Goal: Entertainment & Leisure: Consume media (video, audio)

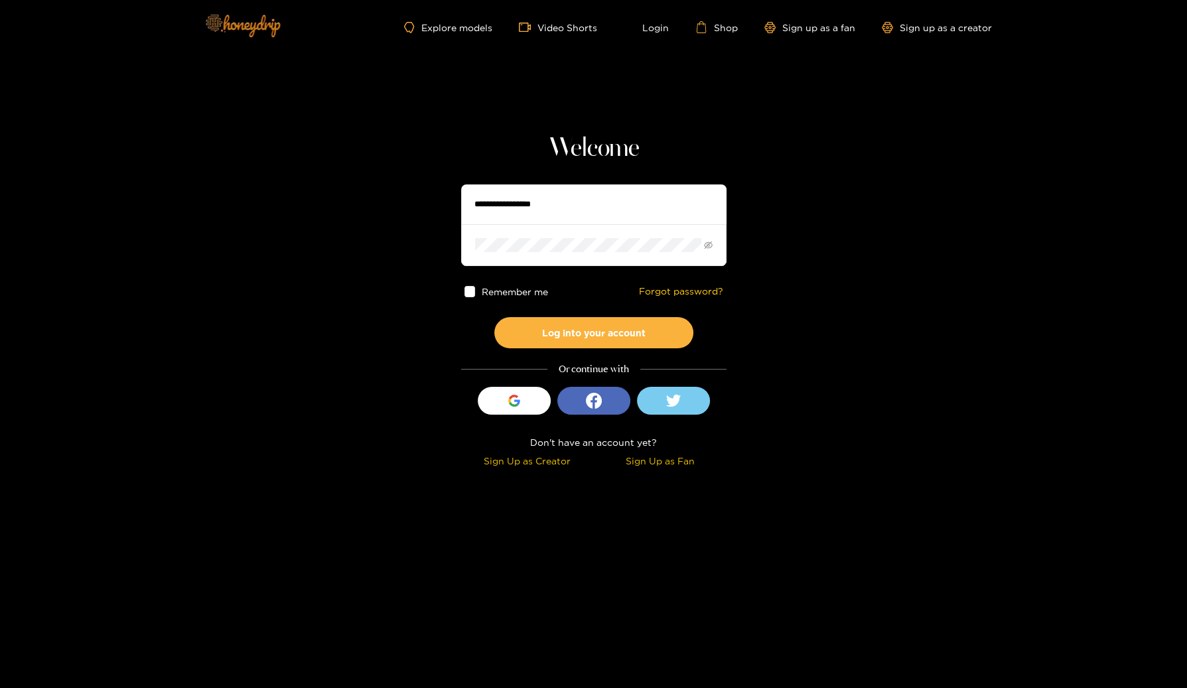
type input "********"
click at [251, 11] on img at bounding box center [242, 25] width 93 height 56
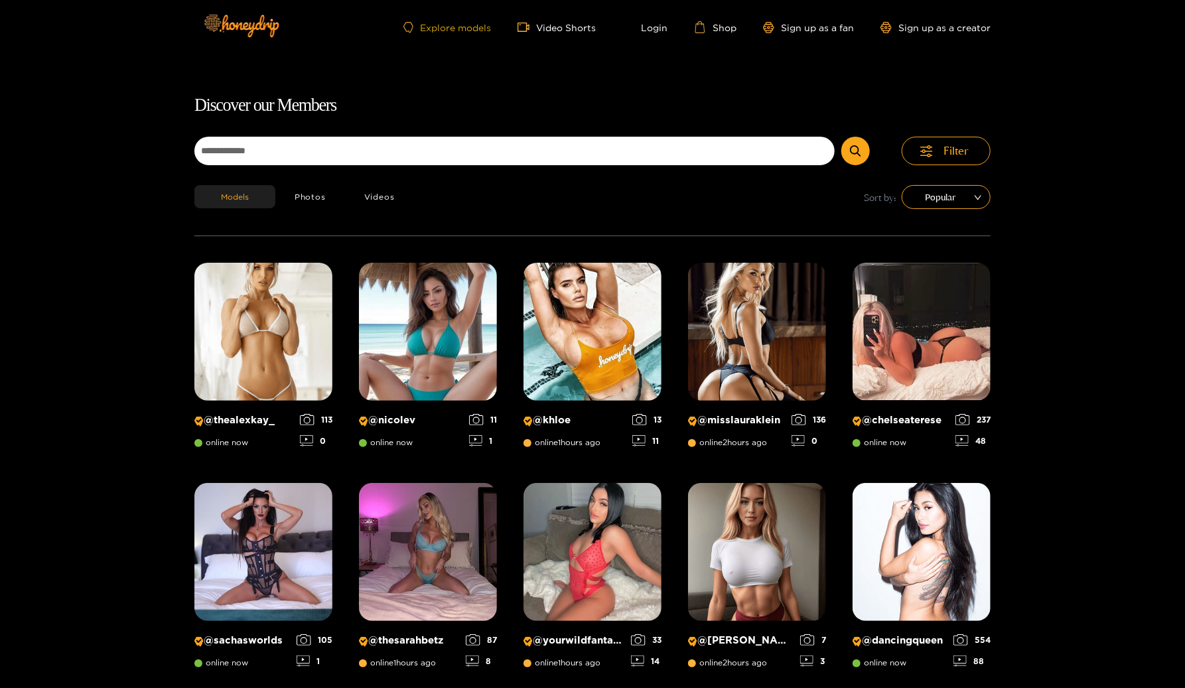
click at [458, 23] on link "Explore models" at bounding box center [447, 27] width 88 height 11
click at [442, 22] on link "Explore models" at bounding box center [447, 27] width 88 height 11
click at [549, 29] on link "Video Shorts" at bounding box center [556, 27] width 78 height 12
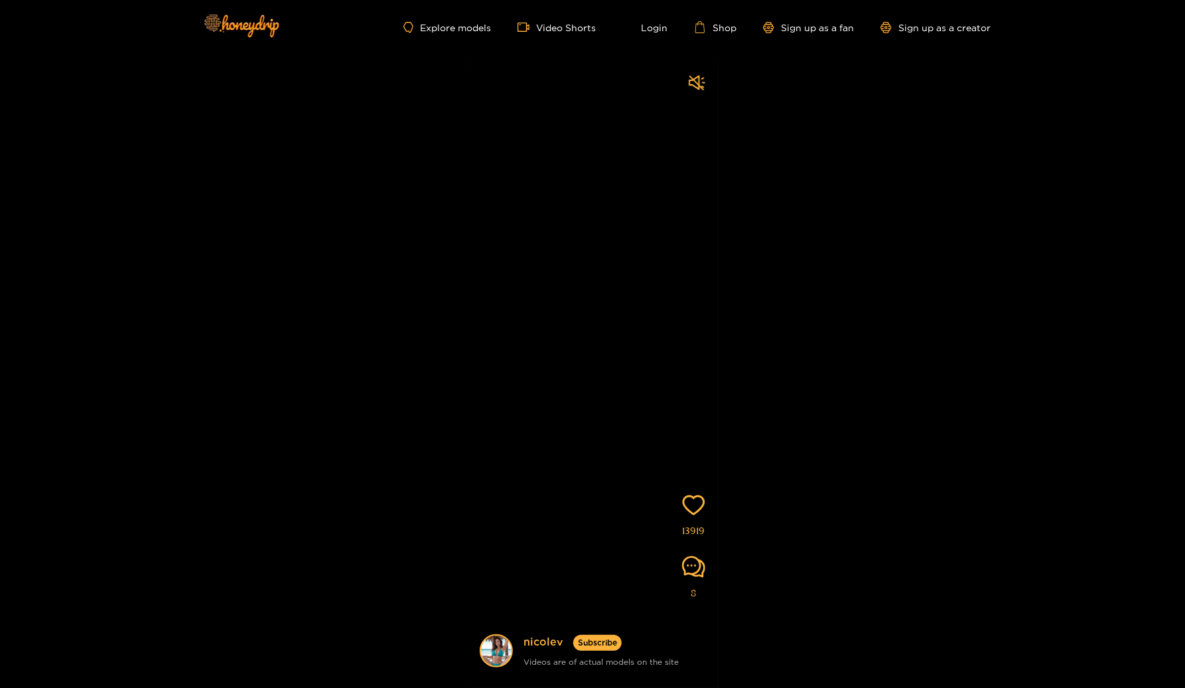
drag, startPoint x: 530, startPoint y: 319, endPoint x: 535, endPoint y: 277, distance: 42.1
click at [535, 281] on video at bounding box center [592, 398] width 252 height 675
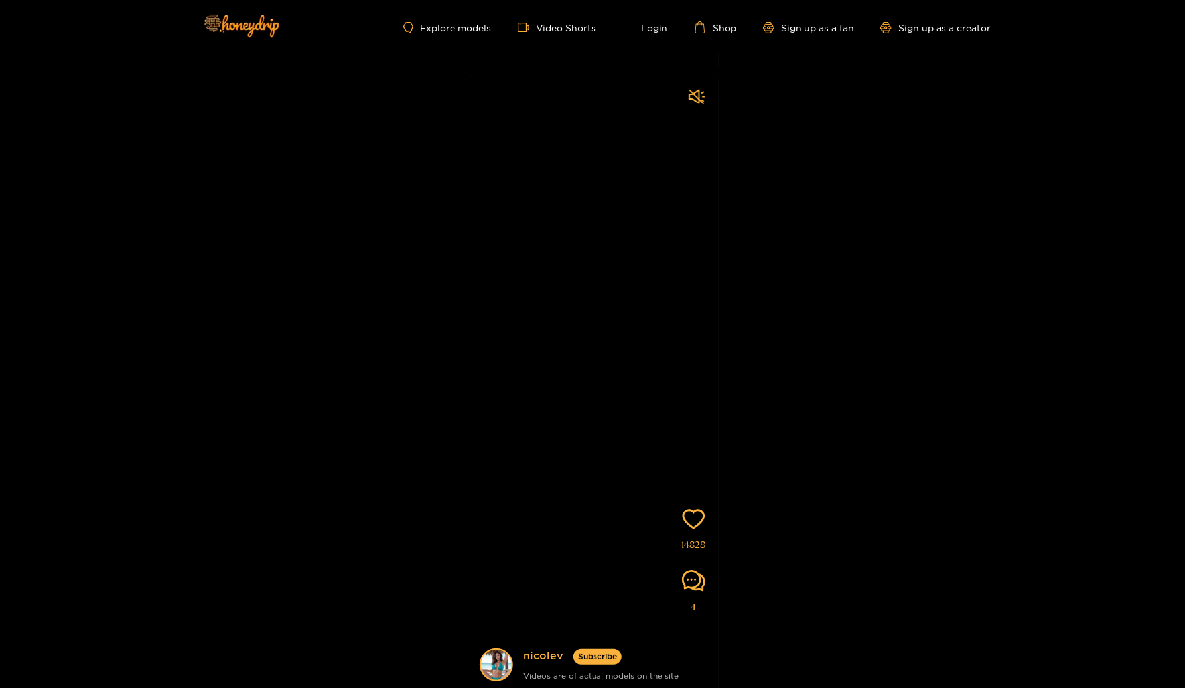
drag, startPoint x: 546, startPoint y: 308, endPoint x: 547, endPoint y: 271, distance: 37.8
click at [547, 281] on video at bounding box center [592, 412] width 252 height 675
drag, startPoint x: 548, startPoint y: 291, endPoint x: 546, endPoint y: 249, distance: 41.2
click at [547, 263] on video at bounding box center [592, 409] width 252 height 675
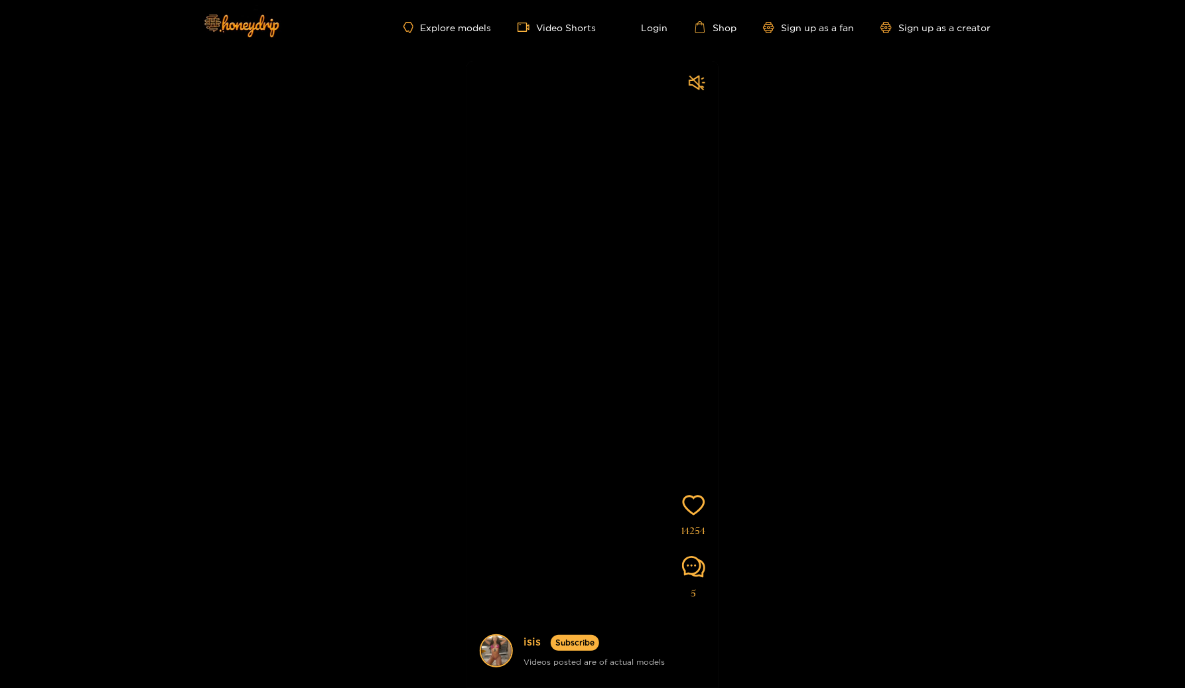
drag, startPoint x: 597, startPoint y: 354, endPoint x: 590, endPoint y: 316, distance: 38.5
click at [592, 323] on video at bounding box center [592, 398] width 252 height 675
drag, startPoint x: 587, startPoint y: 327, endPoint x: 582, endPoint y: 293, distance: 34.2
click at [583, 301] on video at bounding box center [592, 398] width 252 height 675
click at [253, 28] on img at bounding box center [240, 25] width 93 height 56
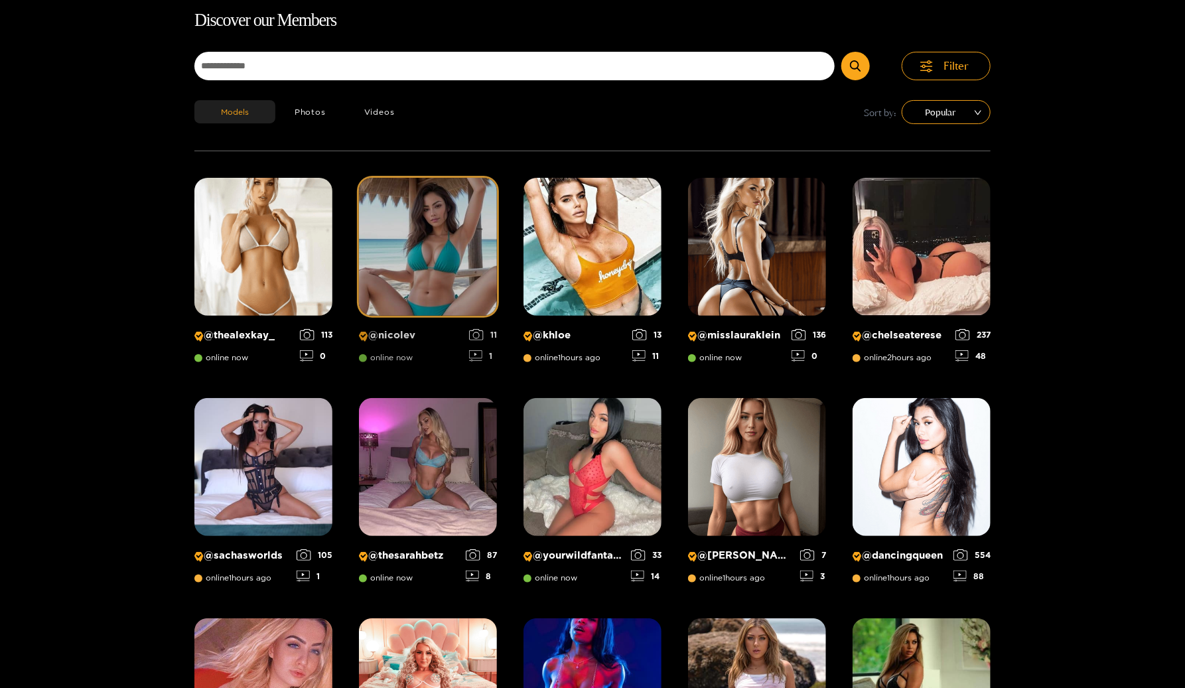
click at [422, 275] on img at bounding box center [428, 247] width 138 height 138
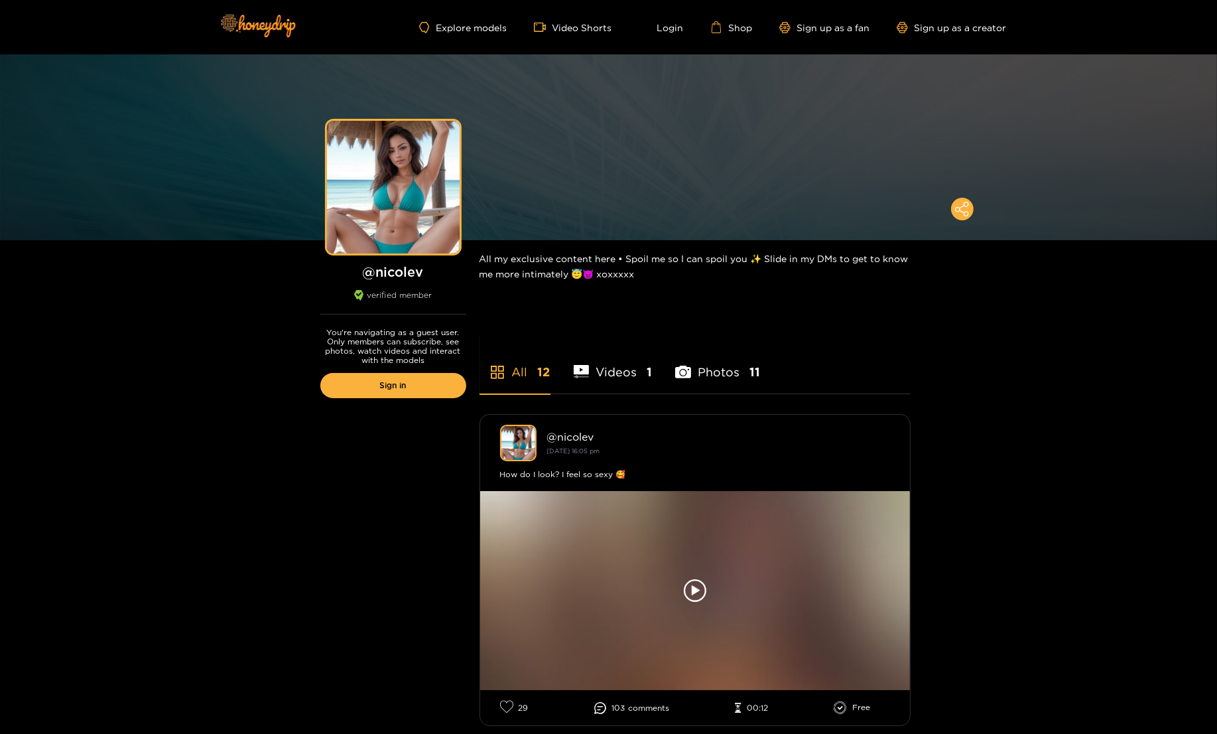
drag, startPoint x: 191, startPoint y: 294, endPoint x: 474, endPoint y: 99, distance: 343.7
